Goal: Obtain resource: Download file/media

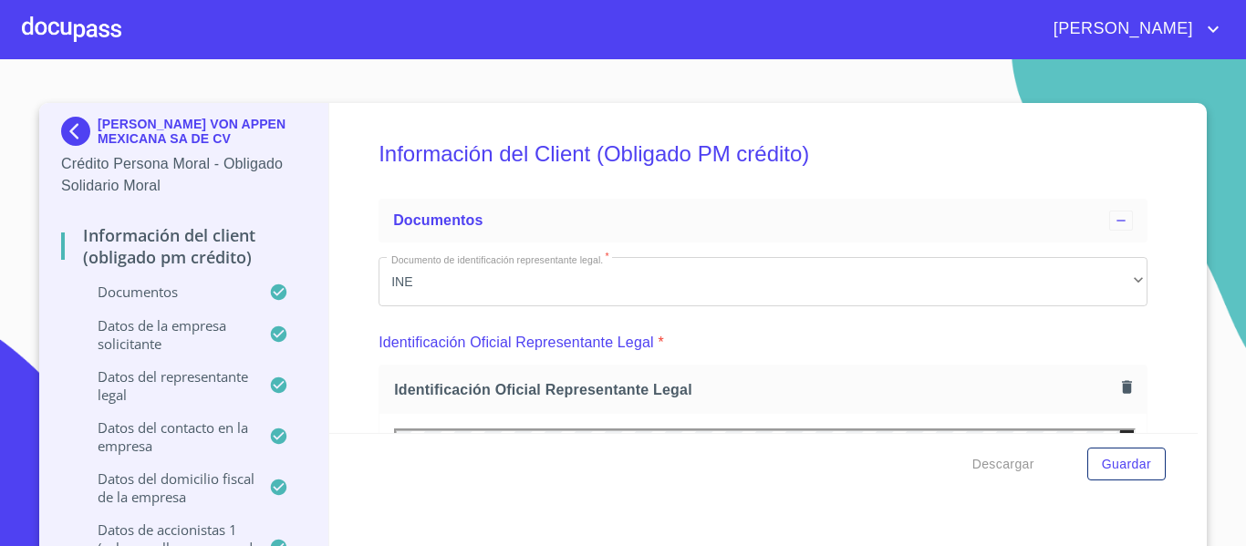
scroll to position [274, 0]
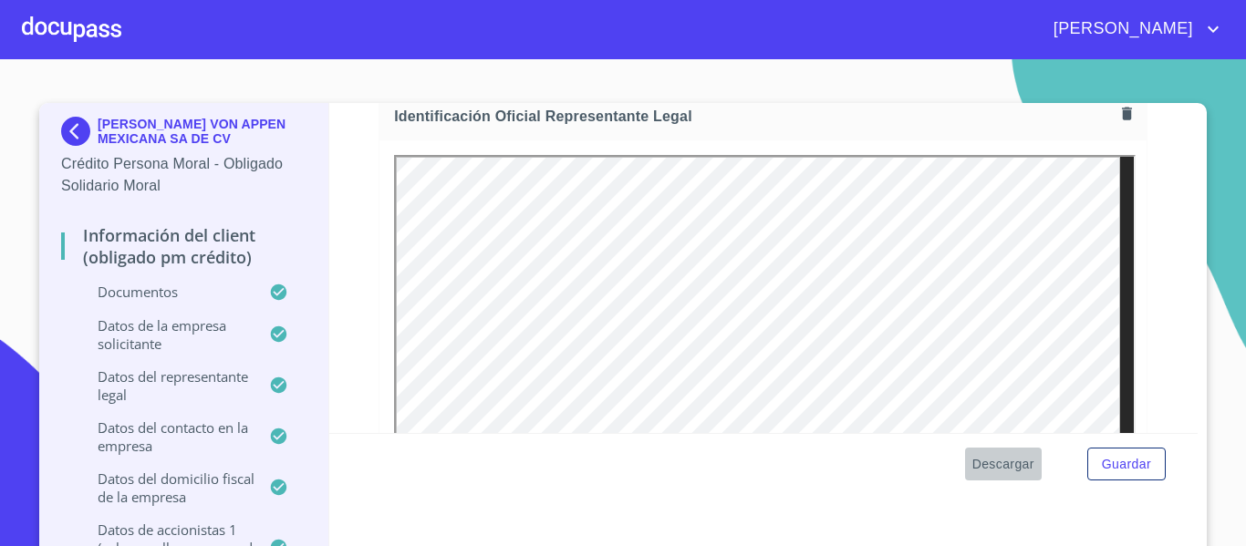
click at [991, 472] on span "Descargar" at bounding box center [1003, 464] width 62 height 23
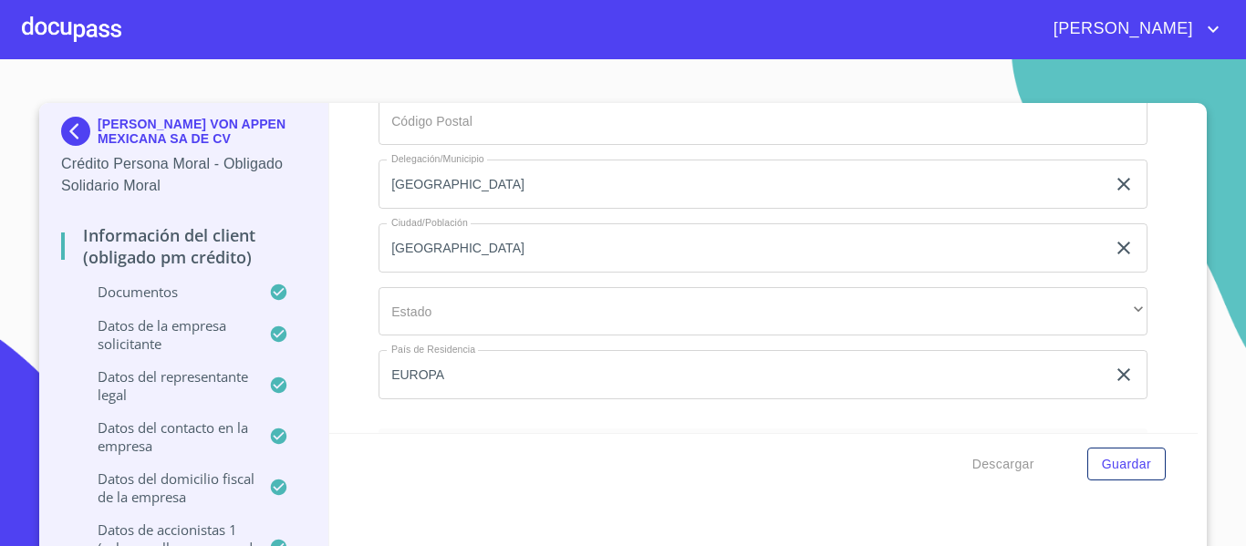
scroll to position [22304, 0]
click at [70, 131] on img at bounding box center [79, 131] width 36 height 29
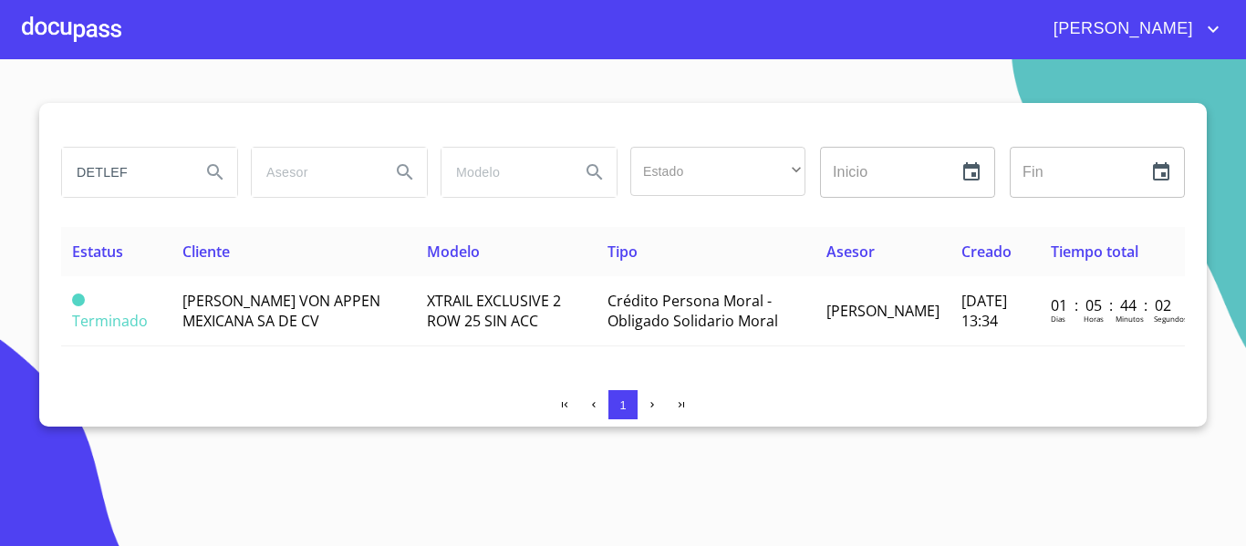
click at [156, 167] on input "DETLEF" at bounding box center [124, 172] width 124 height 49
type input "D"
type input "aislantes"
click at [208, 174] on icon "Search" at bounding box center [215, 172] width 22 height 22
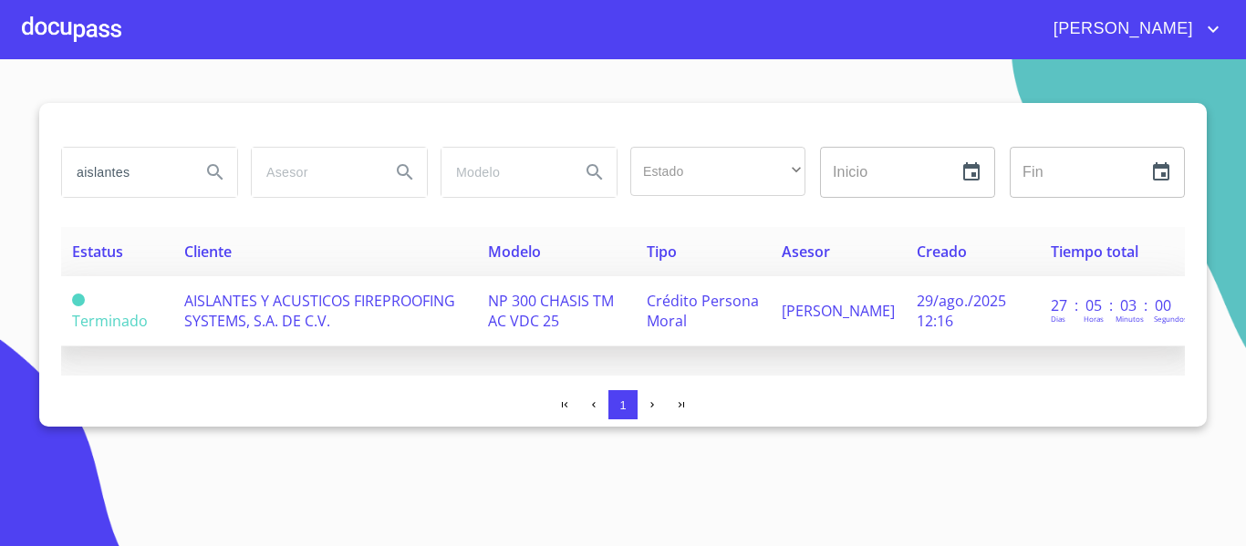
click at [243, 306] on span "AISLANTES Y ACUSTICOS FIREPROOFING SYSTEMS, S.A. DE C.V." at bounding box center [319, 311] width 271 height 40
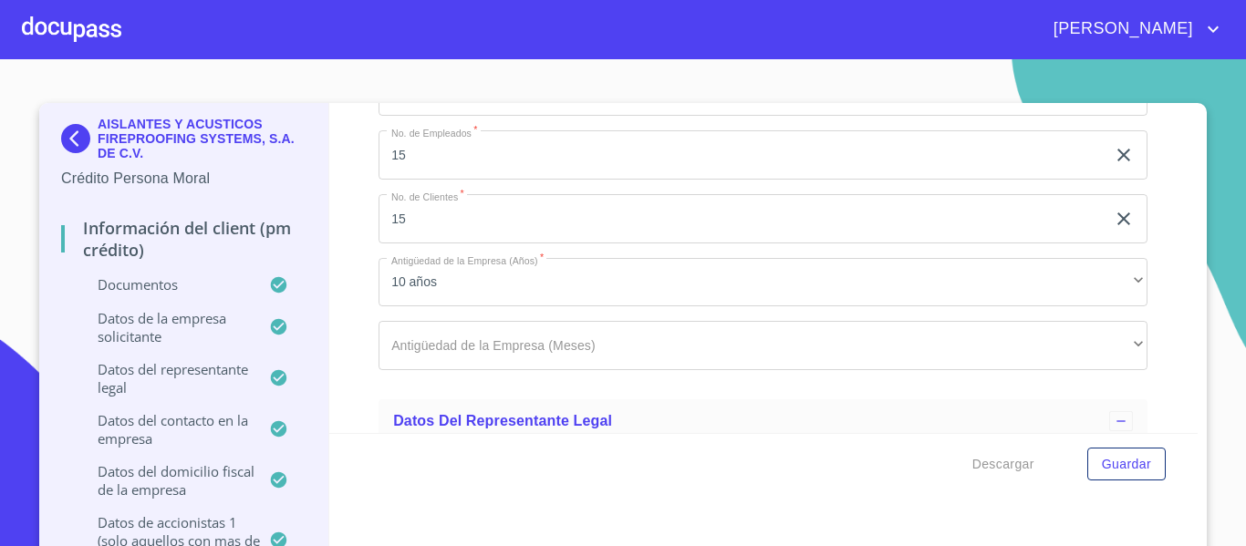
scroll to position [12087, 0]
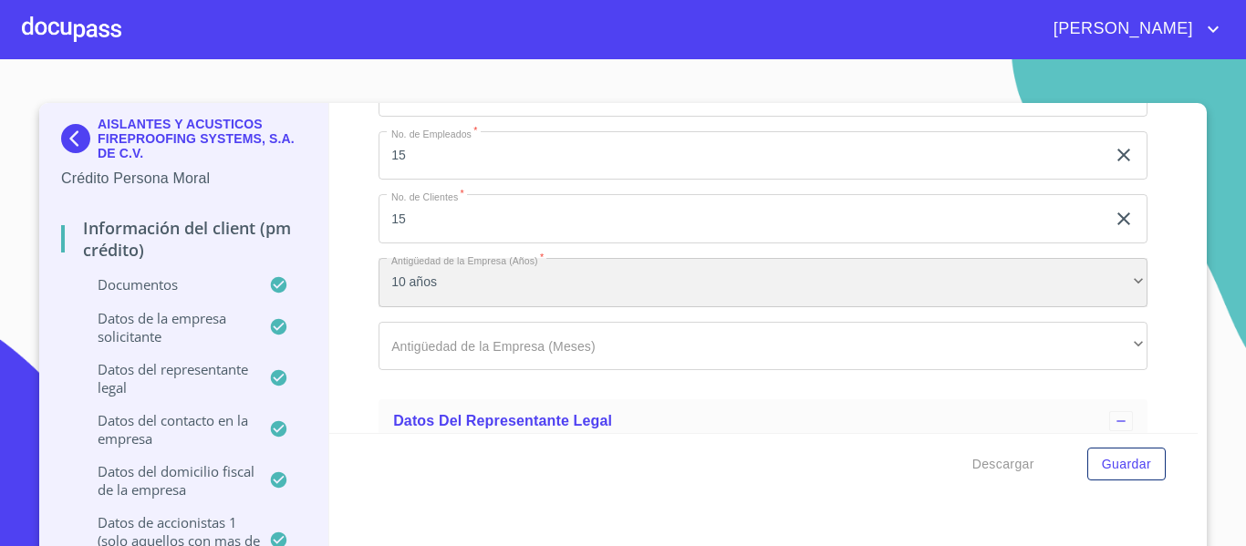
click at [482, 285] on div "10 años" at bounding box center [762, 282] width 769 height 49
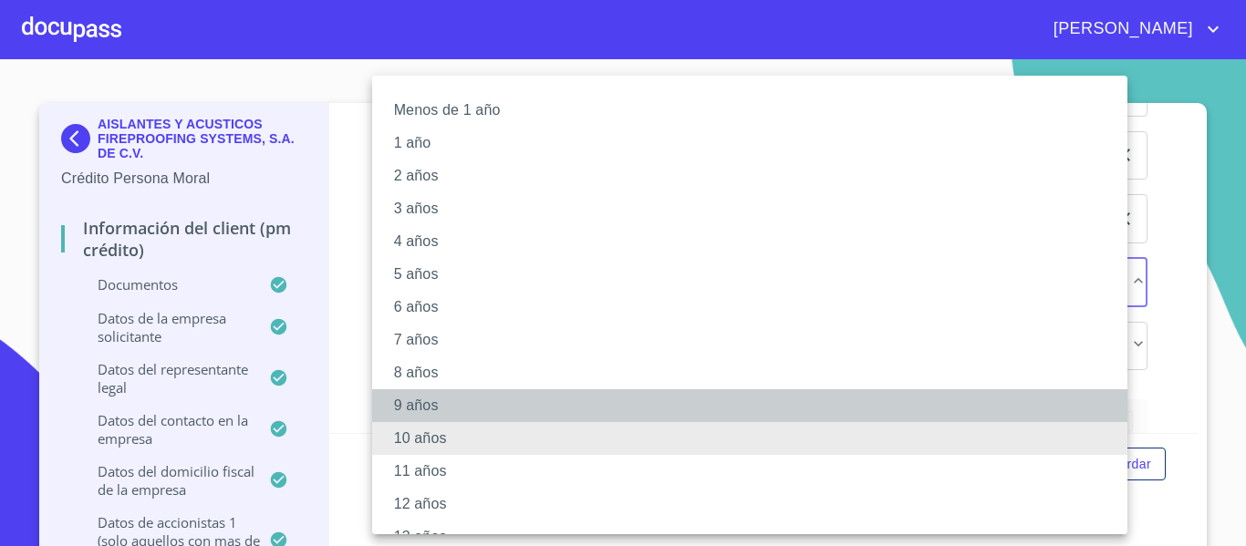
click at [392, 394] on li "9 años" at bounding box center [756, 405] width 769 height 33
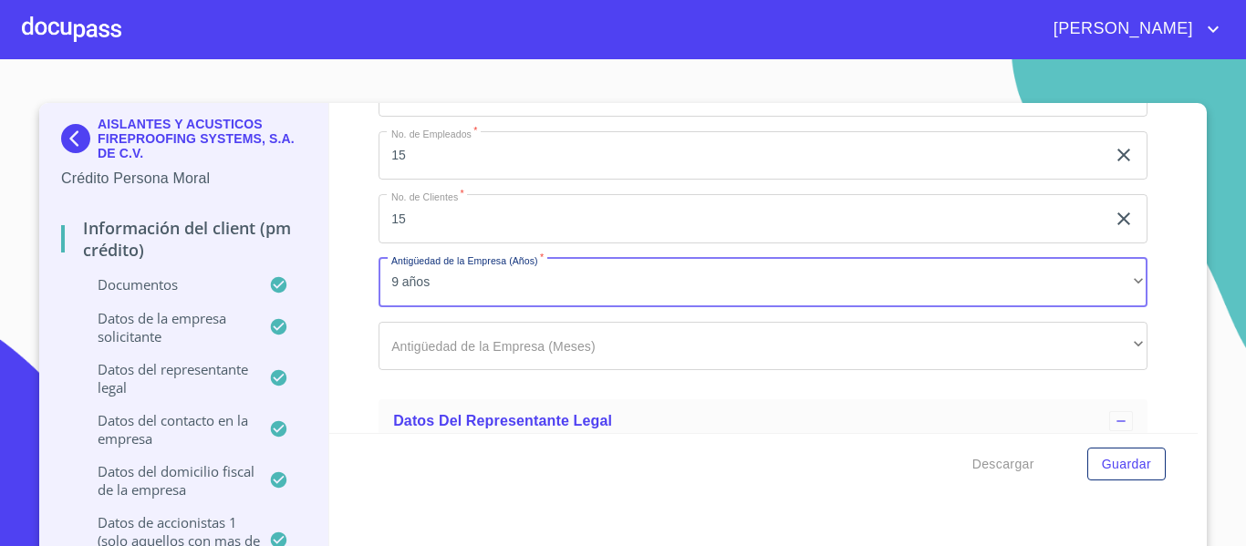
click at [340, 306] on div "Información del Client (PM crédito) Documentos Documento de identificación repr…" at bounding box center [763, 268] width 869 height 330
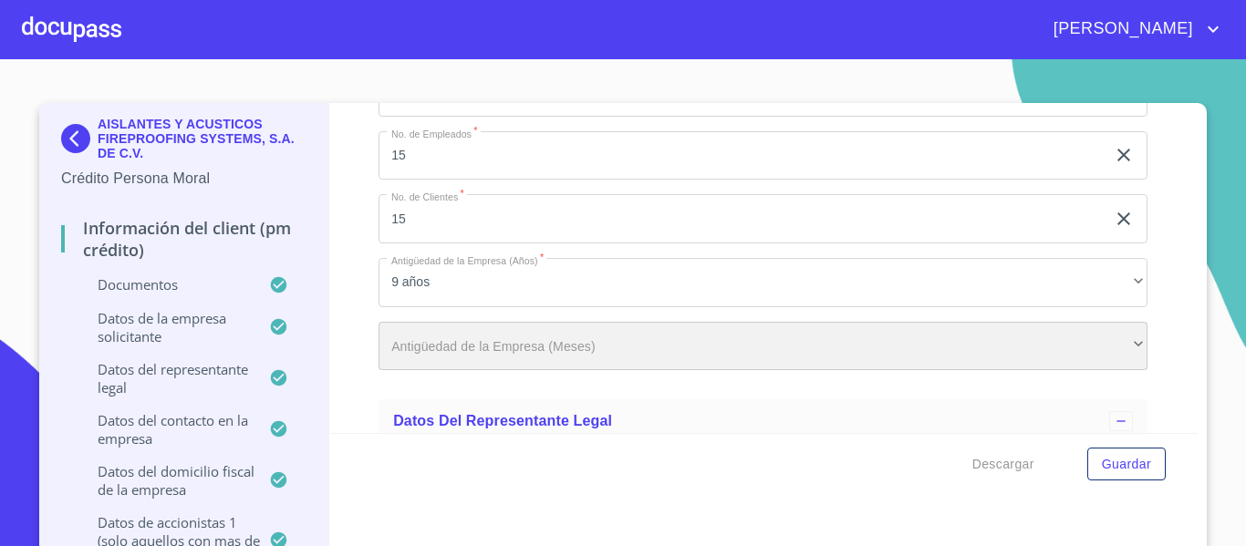
click at [491, 349] on div "​" at bounding box center [762, 346] width 769 height 49
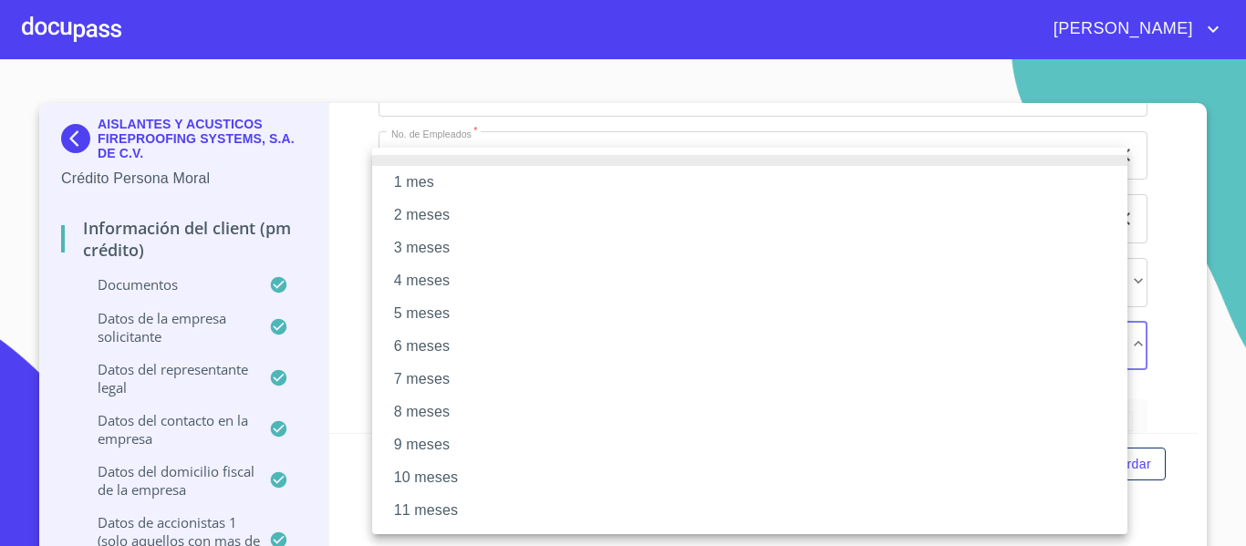
click at [413, 171] on li "1 mes" at bounding box center [749, 182] width 755 height 33
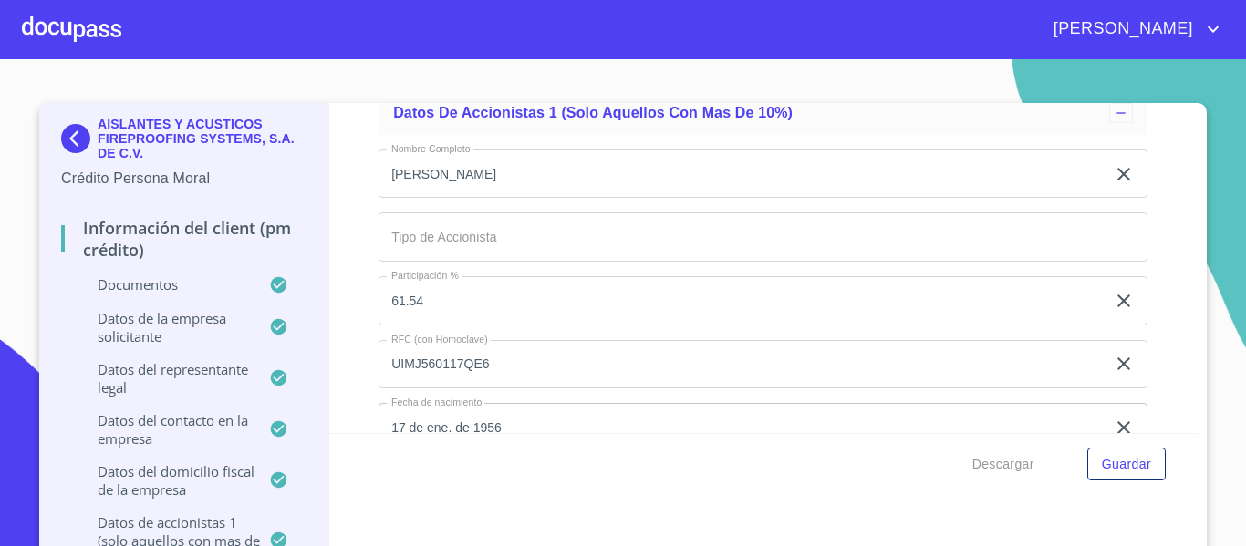
scroll to position [14241, 0]
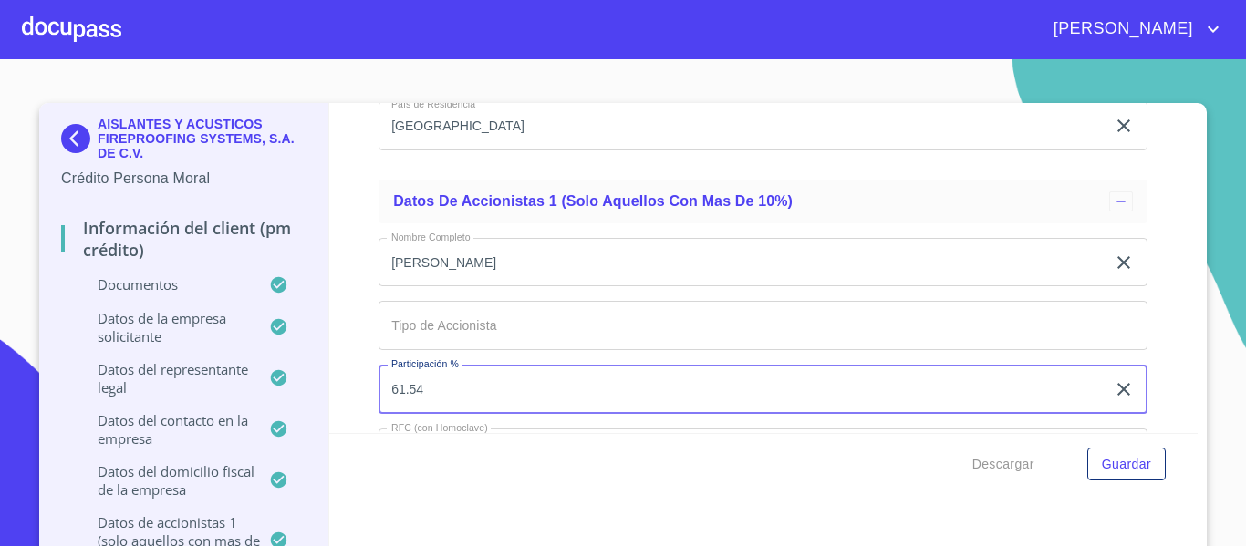
click at [436, 389] on input "61.54" at bounding box center [741, 389] width 727 height 49
type input "6"
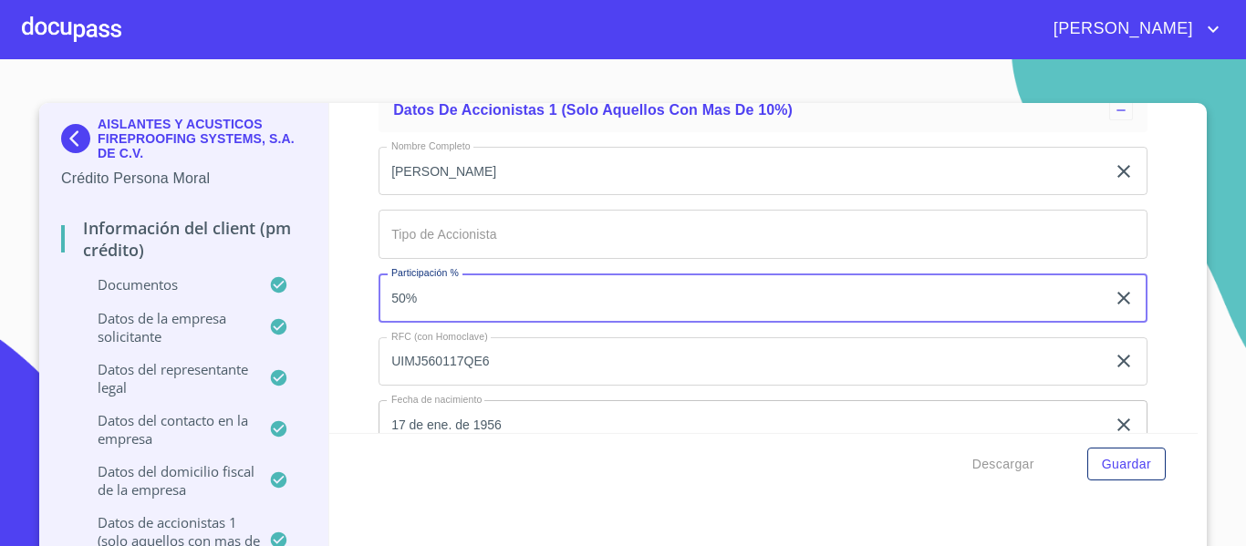
type input "50%"
click at [449, 226] on input "Documento de identificación representante legal.   *" at bounding box center [762, 234] width 769 height 49
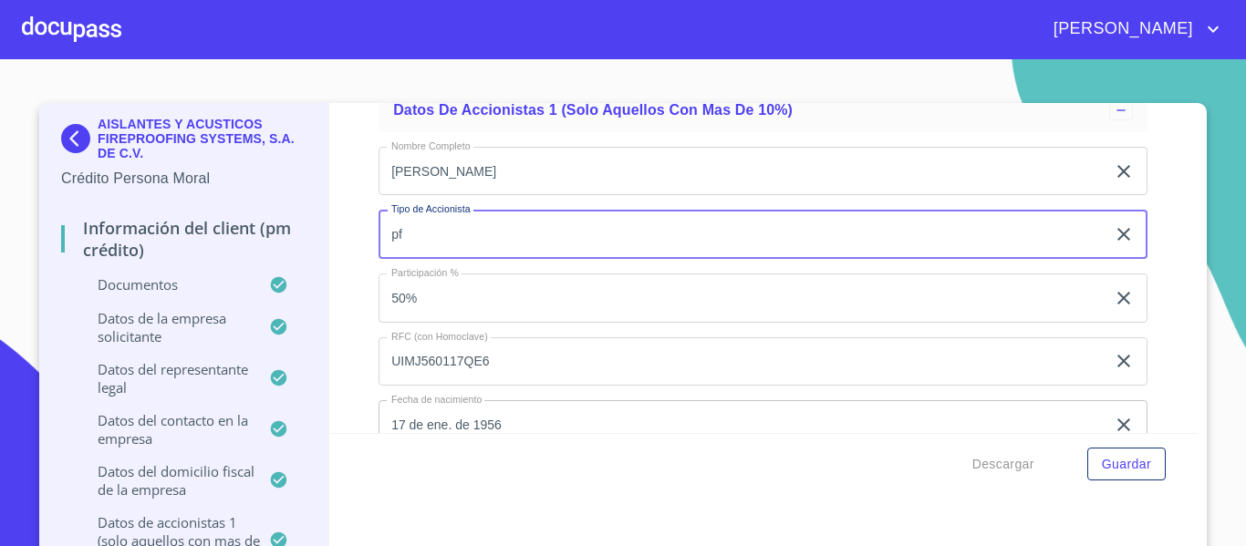
type input "p"
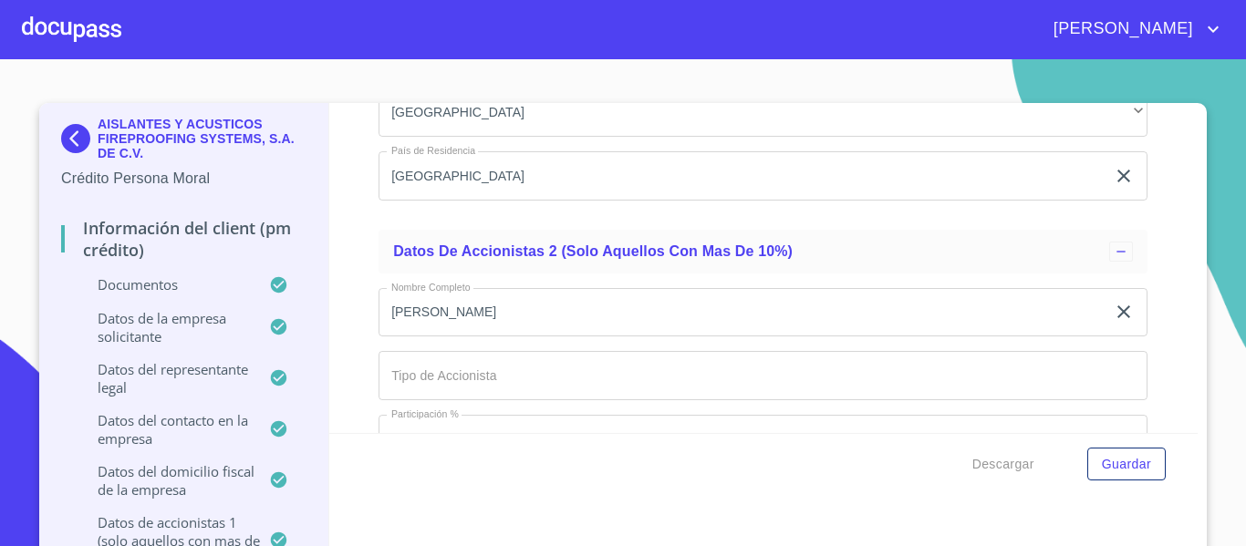
scroll to position [15335, 0]
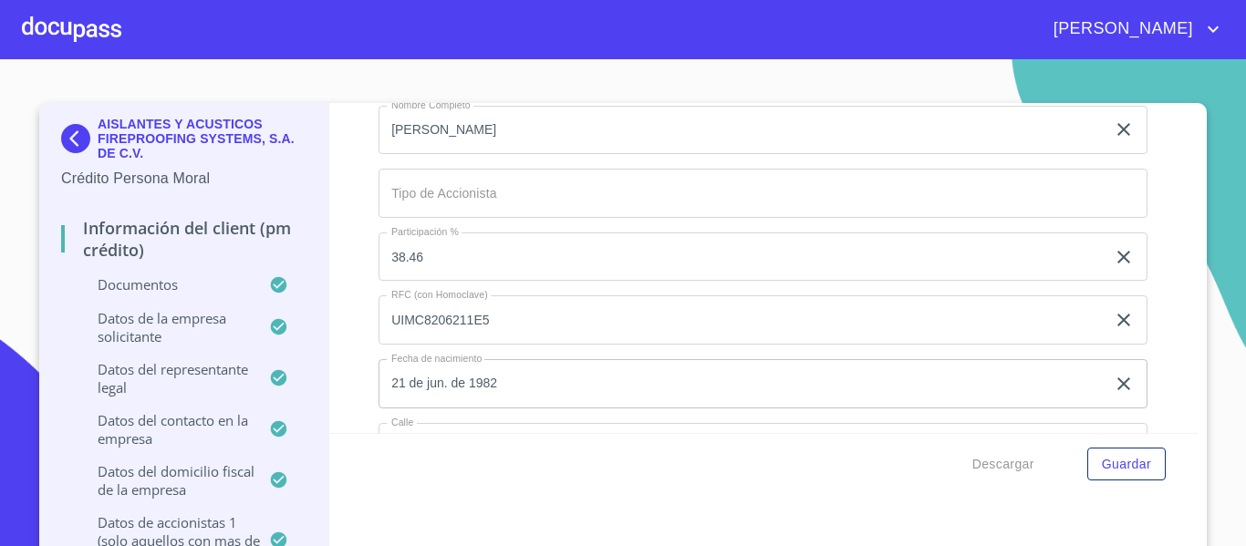
type input "PFAE"
click at [437, 192] on input "Documento de identificación representante legal.   *" at bounding box center [762, 193] width 769 height 49
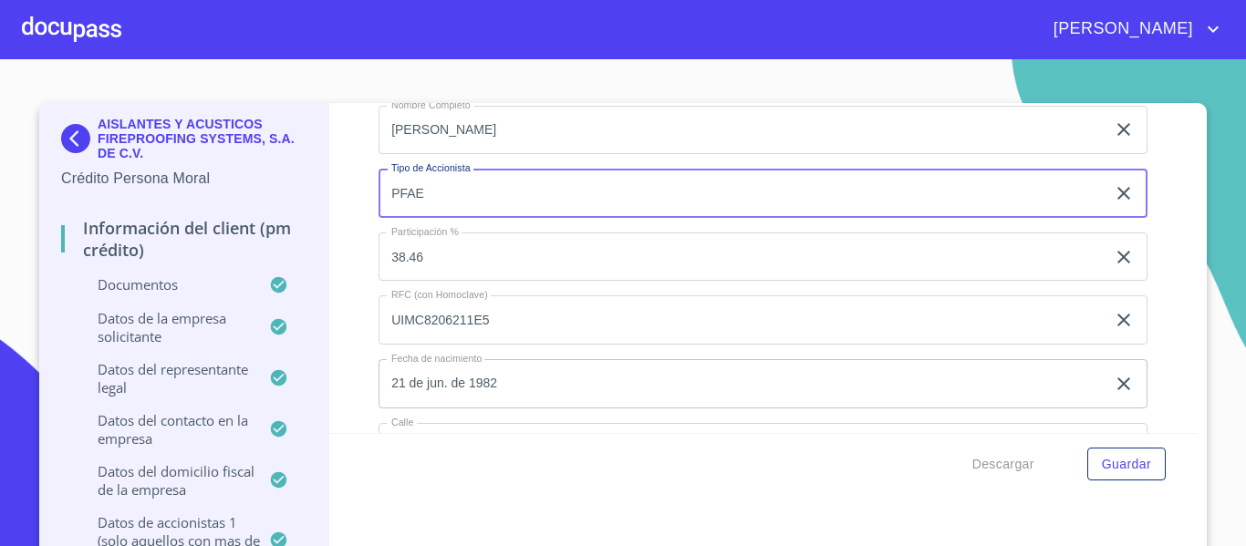
type input "PFAE"
click at [424, 260] on input "38.46" at bounding box center [741, 257] width 727 height 49
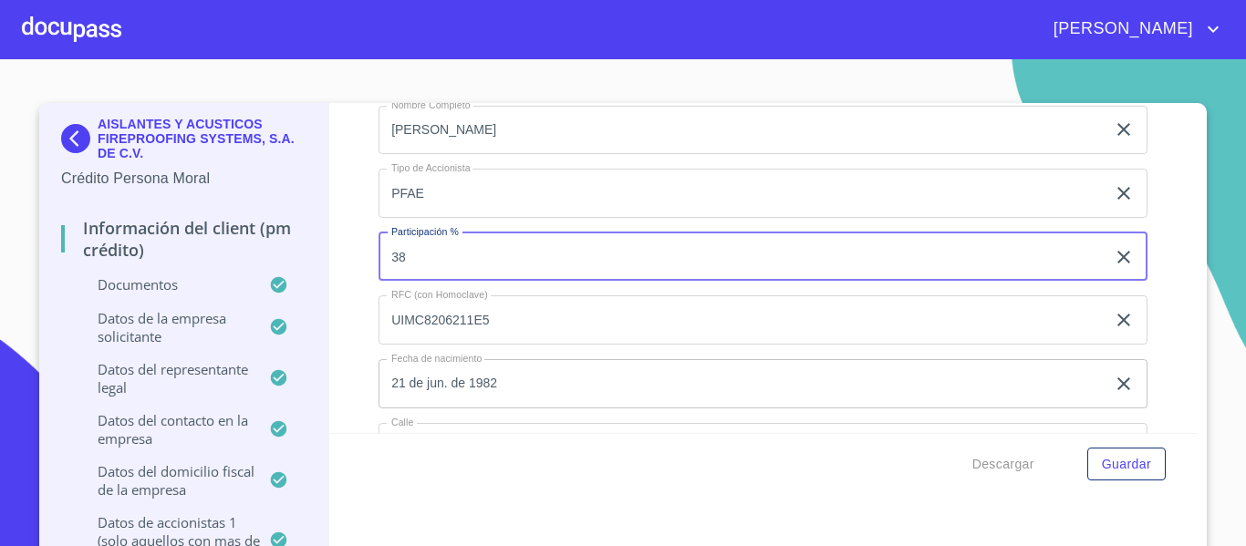
type input "3"
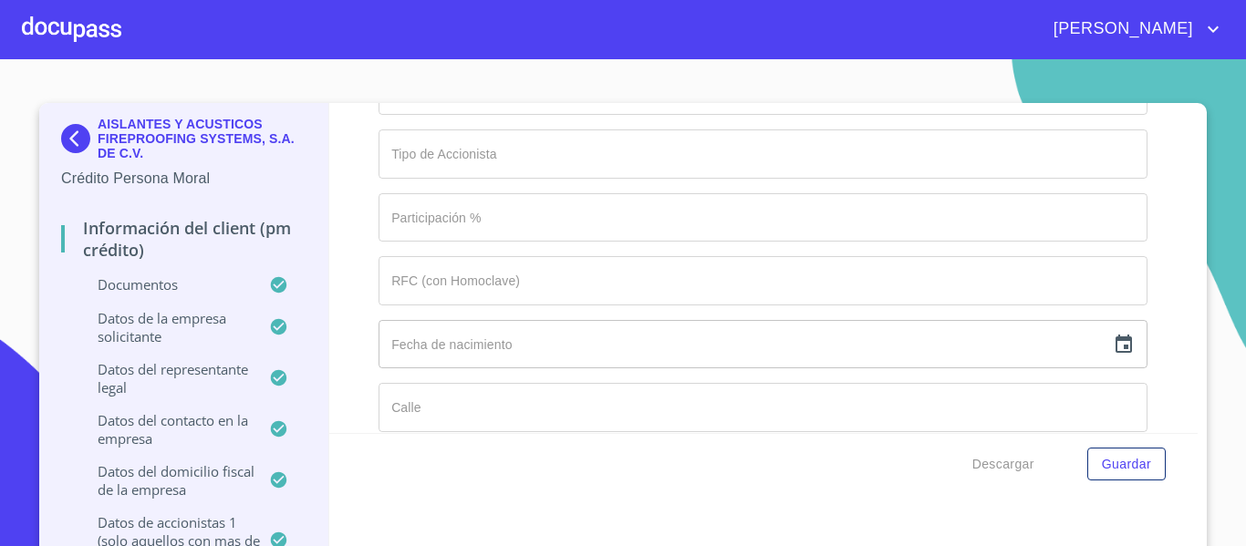
scroll to position [16339, 0]
type input "50%"
click at [1125, 470] on span "Guardar" at bounding box center [1126, 464] width 49 height 23
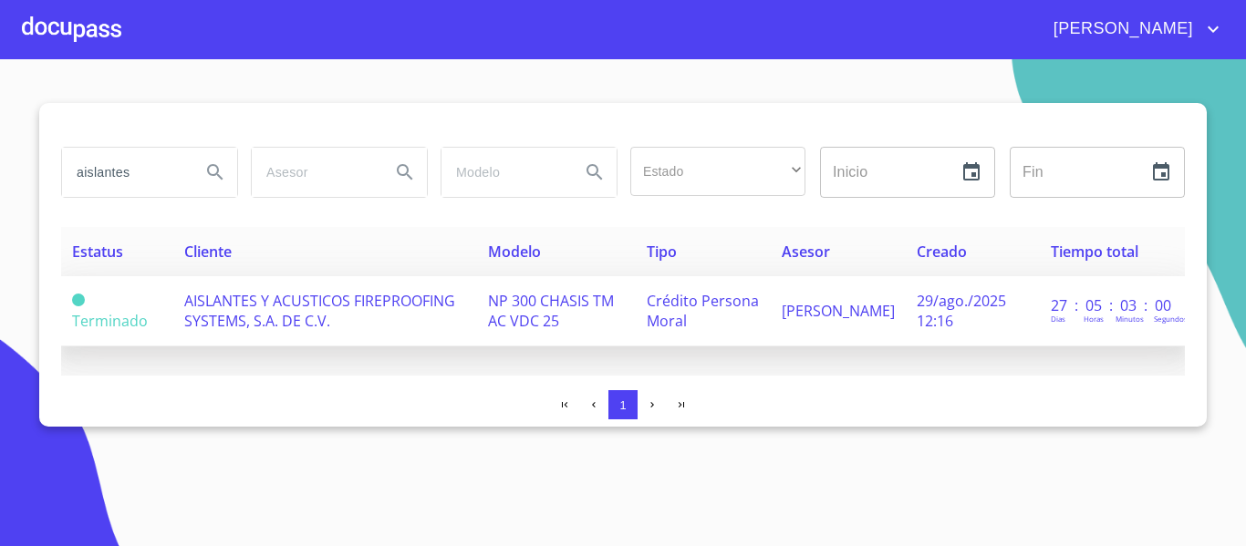
click at [731, 324] on td "Crédito Persona Moral" at bounding box center [703, 311] width 135 height 70
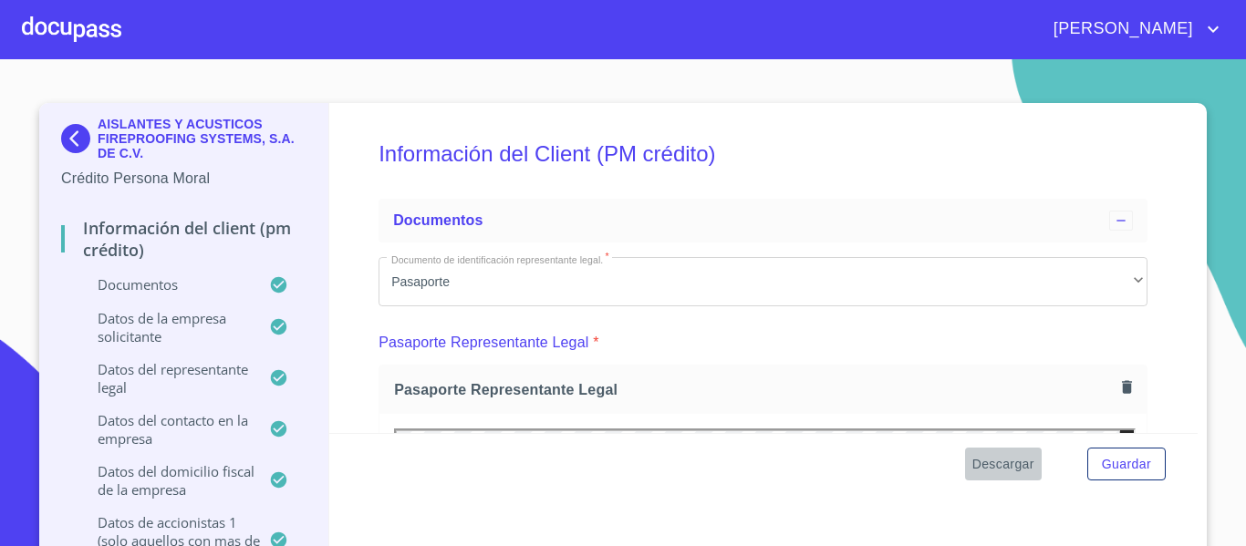
click at [975, 464] on span "Descargar" at bounding box center [1003, 464] width 62 height 23
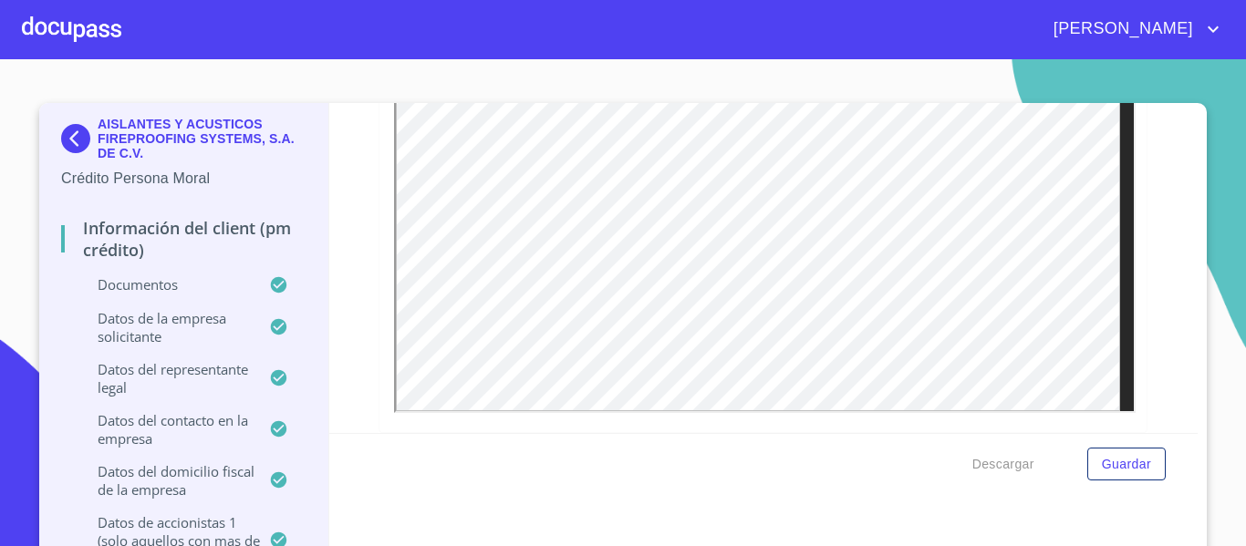
scroll to position [4469, 0]
